Goal: Transaction & Acquisition: Purchase product/service

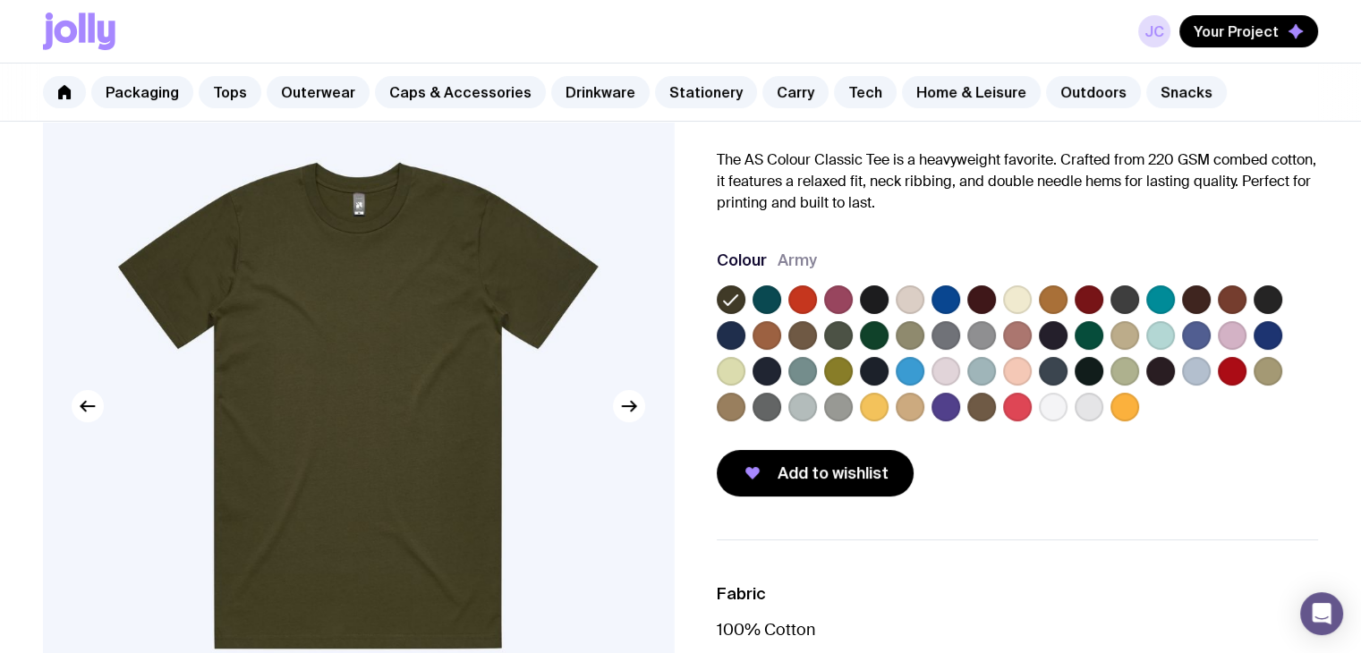
scroll to position [0, 1073]
click at [949, 418] on label at bounding box center [946, 407] width 29 height 29
click at [0, 0] on input "radio" at bounding box center [0, 0] width 0 height 0
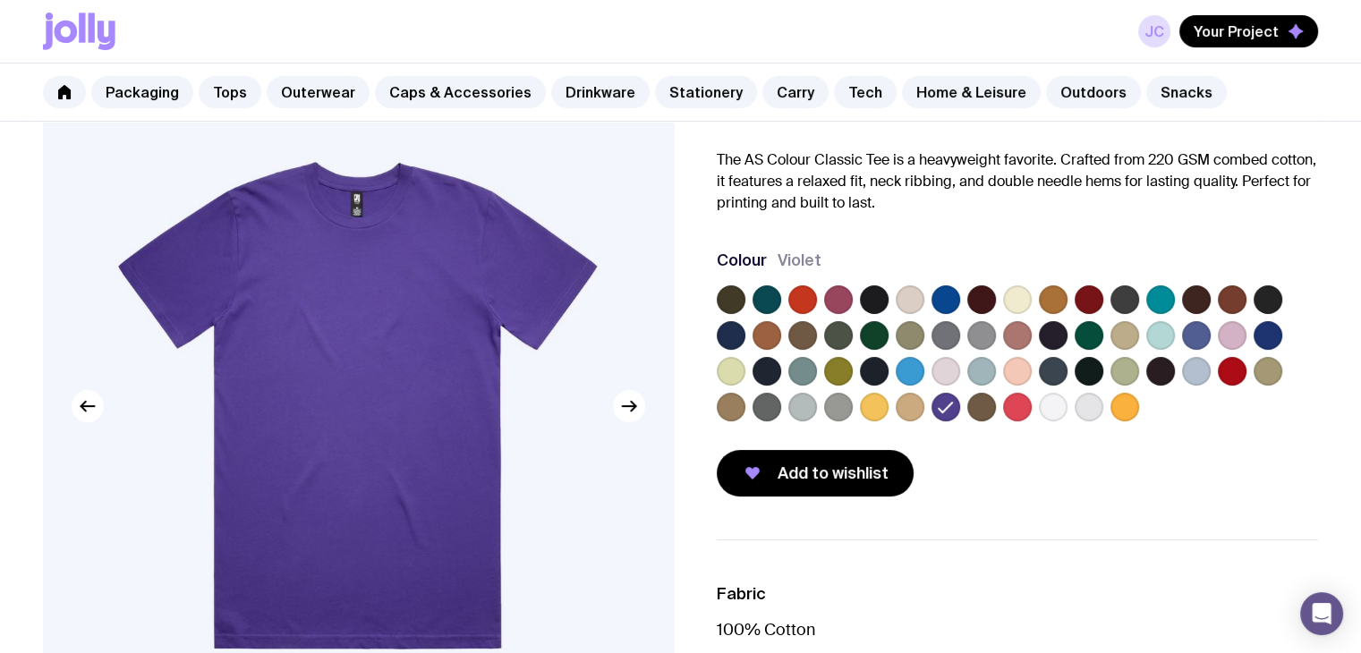
scroll to position [0, 124]
click at [822, 323] on div at bounding box center [1018, 357] width 602 height 143
click at [207, 86] on link "Tops" at bounding box center [230, 92] width 63 height 32
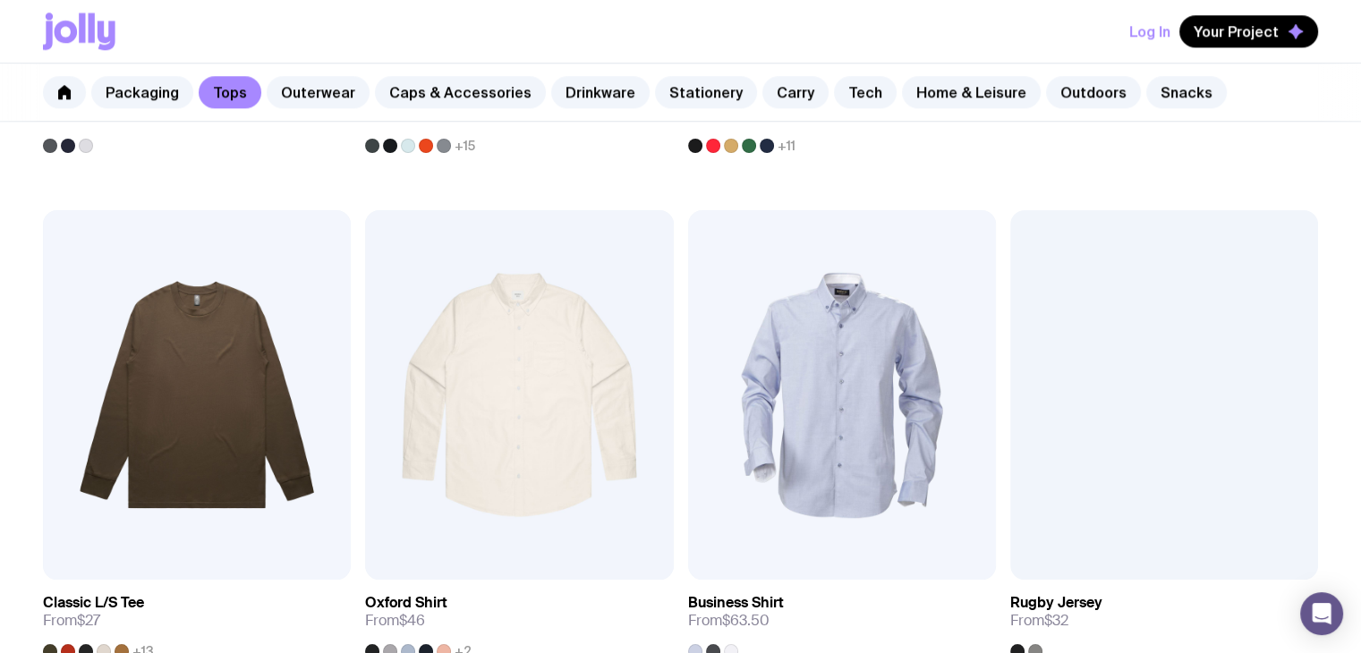
scroll to position [1767, 0]
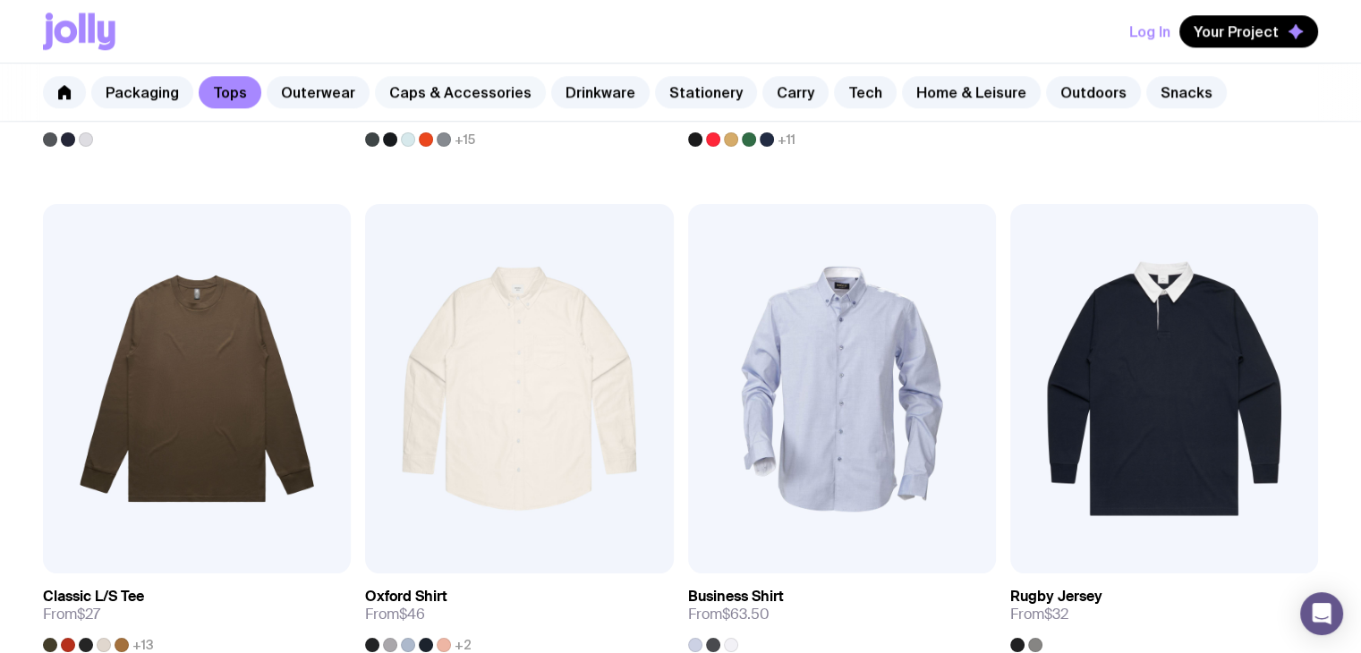
click at [441, 90] on link "Caps & Accessories" at bounding box center [460, 92] width 171 height 32
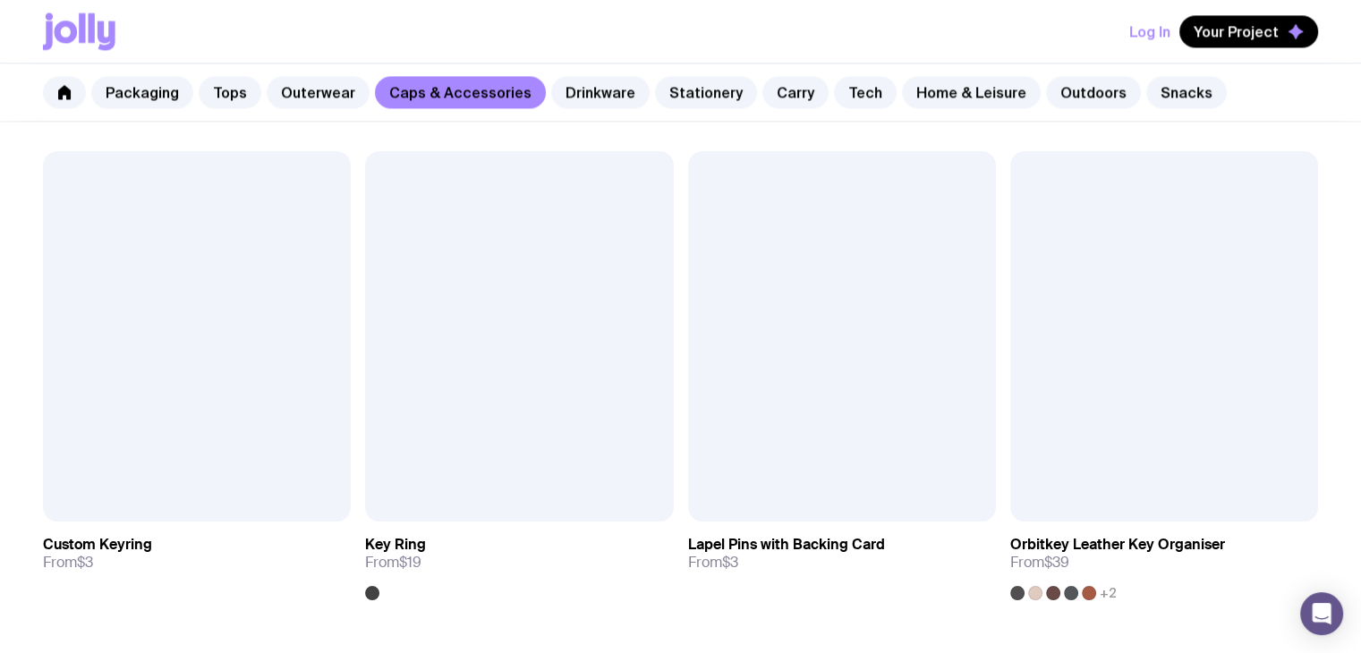
scroll to position [2829, 0]
